Goal: Find specific page/section: Find specific page/section

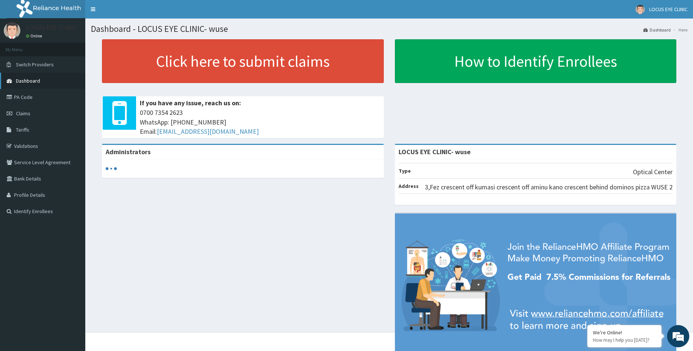
click at [41, 80] on link "Dashboard" at bounding box center [42, 81] width 85 height 16
click at [40, 81] on link "Dashboard" at bounding box center [42, 81] width 85 height 16
click at [40, 82] on link "Dashboard" at bounding box center [42, 81] width 85 height 16
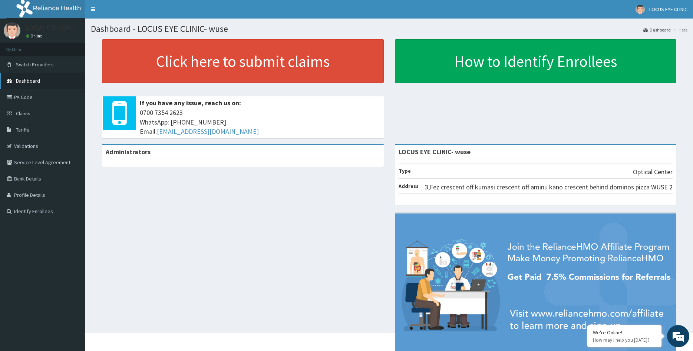
click at [40, 82] on link "Dashboard" at bounding box center [42, 81] width 85 height 16
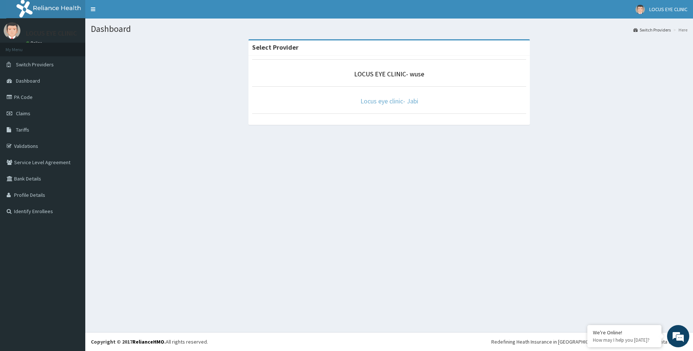
click at [394, 100] on link "Locus eye clinic- Jabi" at bounding box center [389, 101] width 58 height 9
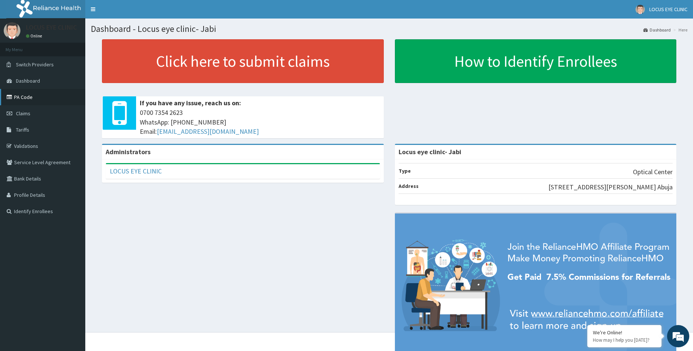
click at [44, 97] on link "PA Code" at bounding box center [42, 97] width 85 height 16
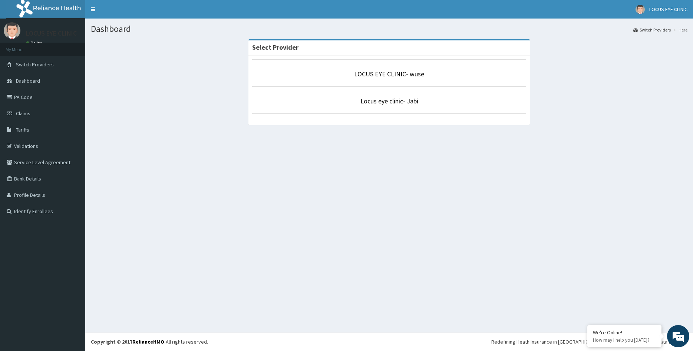
click at [431, 103] on p "Locus eye clinic- Jabi" at bounding box center [389, 101] width 274 height 10
click at [409, 101] on link "Locus eye clinic- Jabi" at bounding box center [389, 101] width 58 height 9
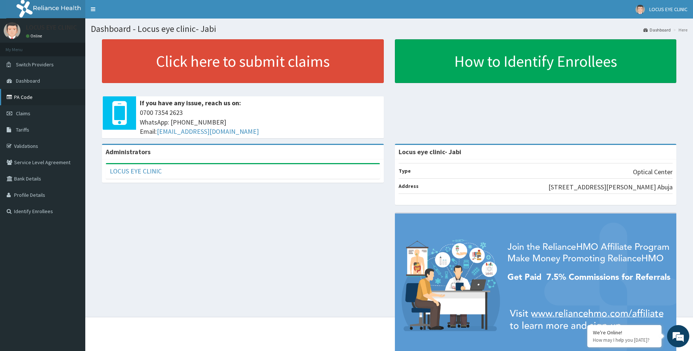
click at [27, 98] on link "PA Code" at bounding box center [42, 97] width 85 height 16
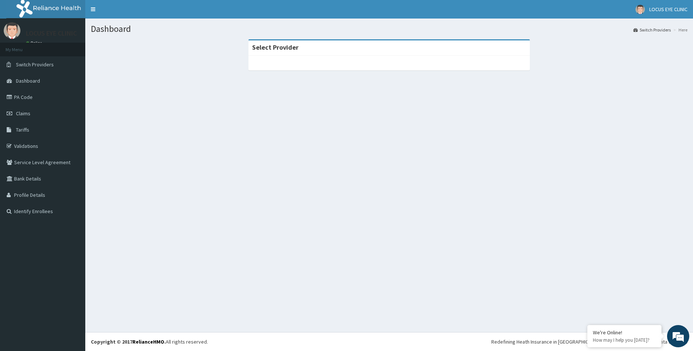
click at [401, 59] on div at bounding box center [389, 63] width 282 height 15
click at [400, 60] on div at bounding box center [389, 63] width 282 height 15
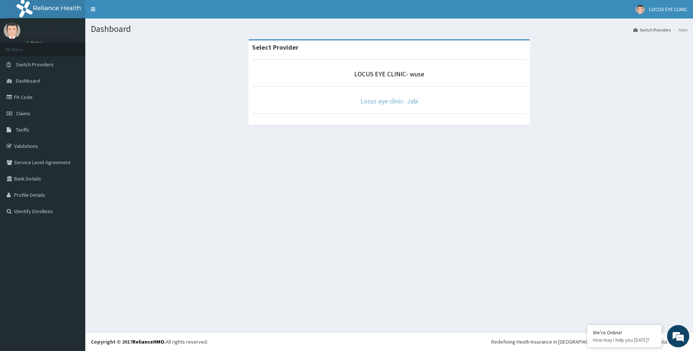
click at [403, 103] on link "Locus eye clinic- Jabi" at bounding box center [389, 101] width 58 height 9
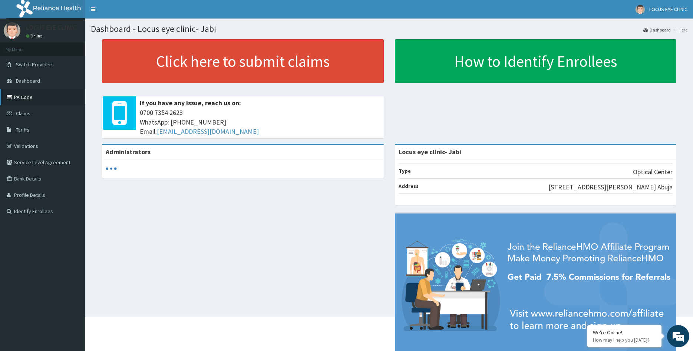
click at [39, 100] on link "PA Code" at bounding box center [42, 97] width 85 height 16
